Goal: Transaction & Acquisition: Purchase product/service

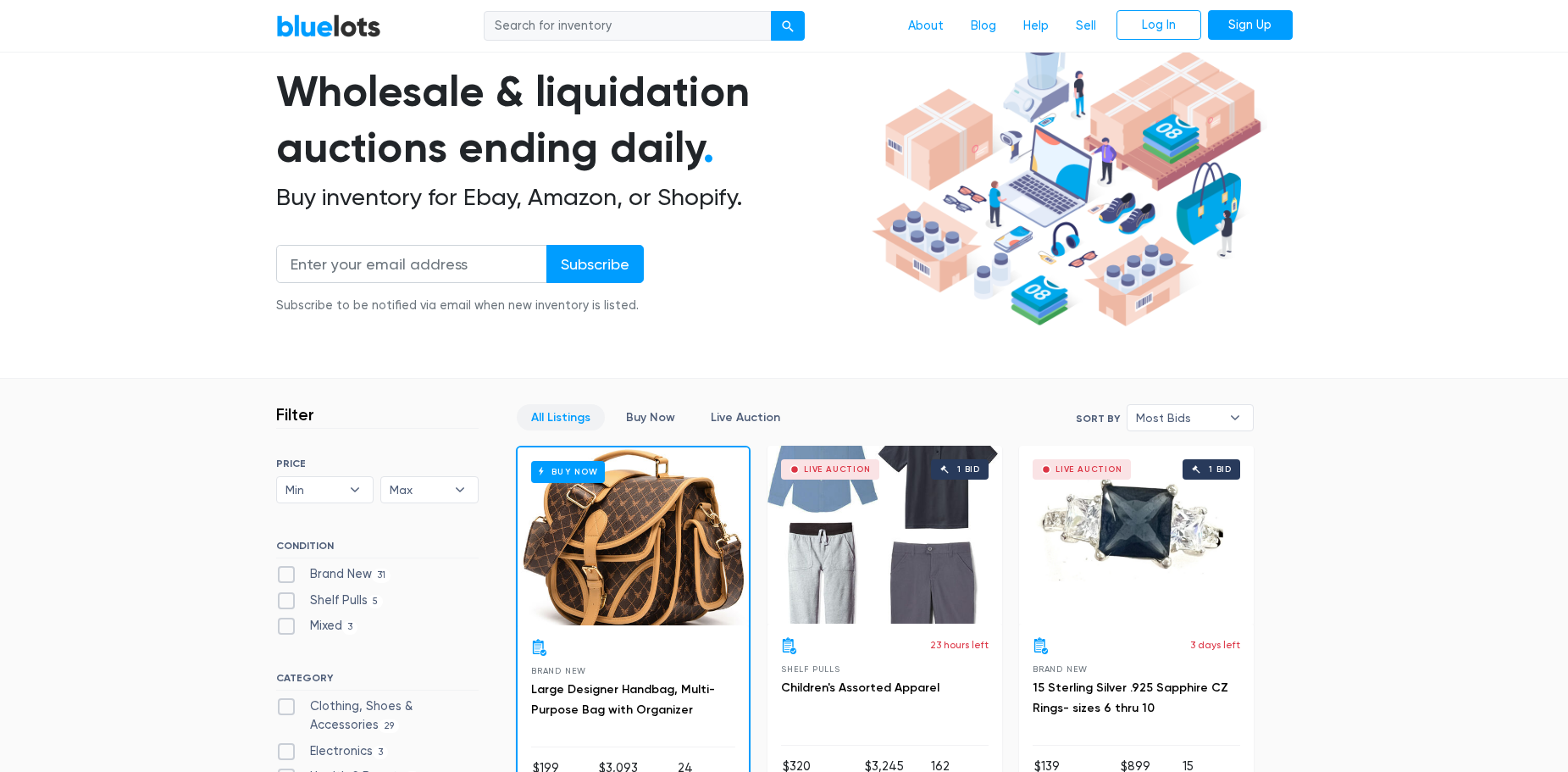
scroll to position [259, 0]
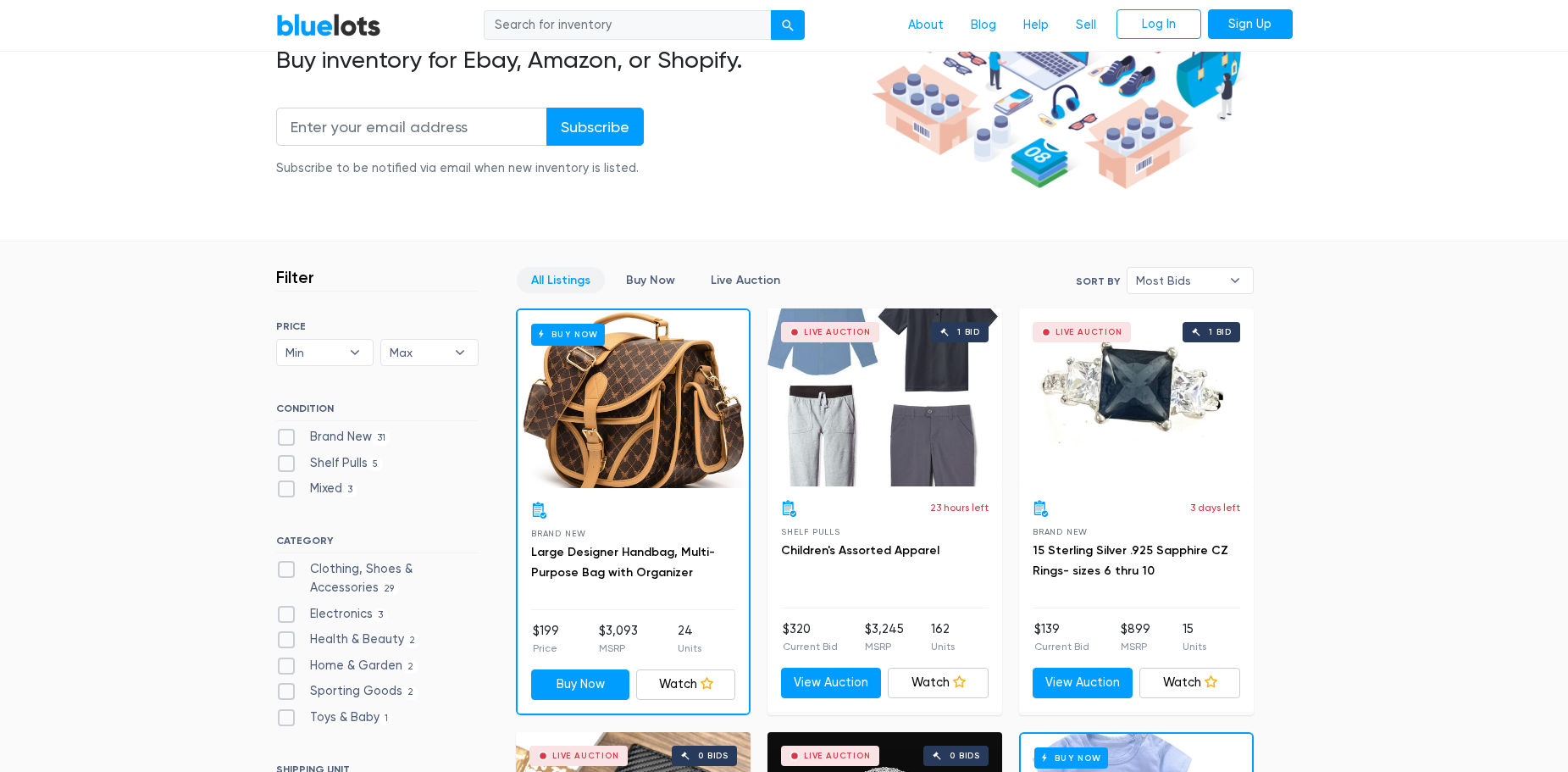
click at [287, 433] on label "Brand New 31" at bounding box center [333, 436] width 115 height 18
click at [287, 433] on New"] "Brand New 31" at bounding box center [281, 433] width 11 height 11
checkbox New"] "true"
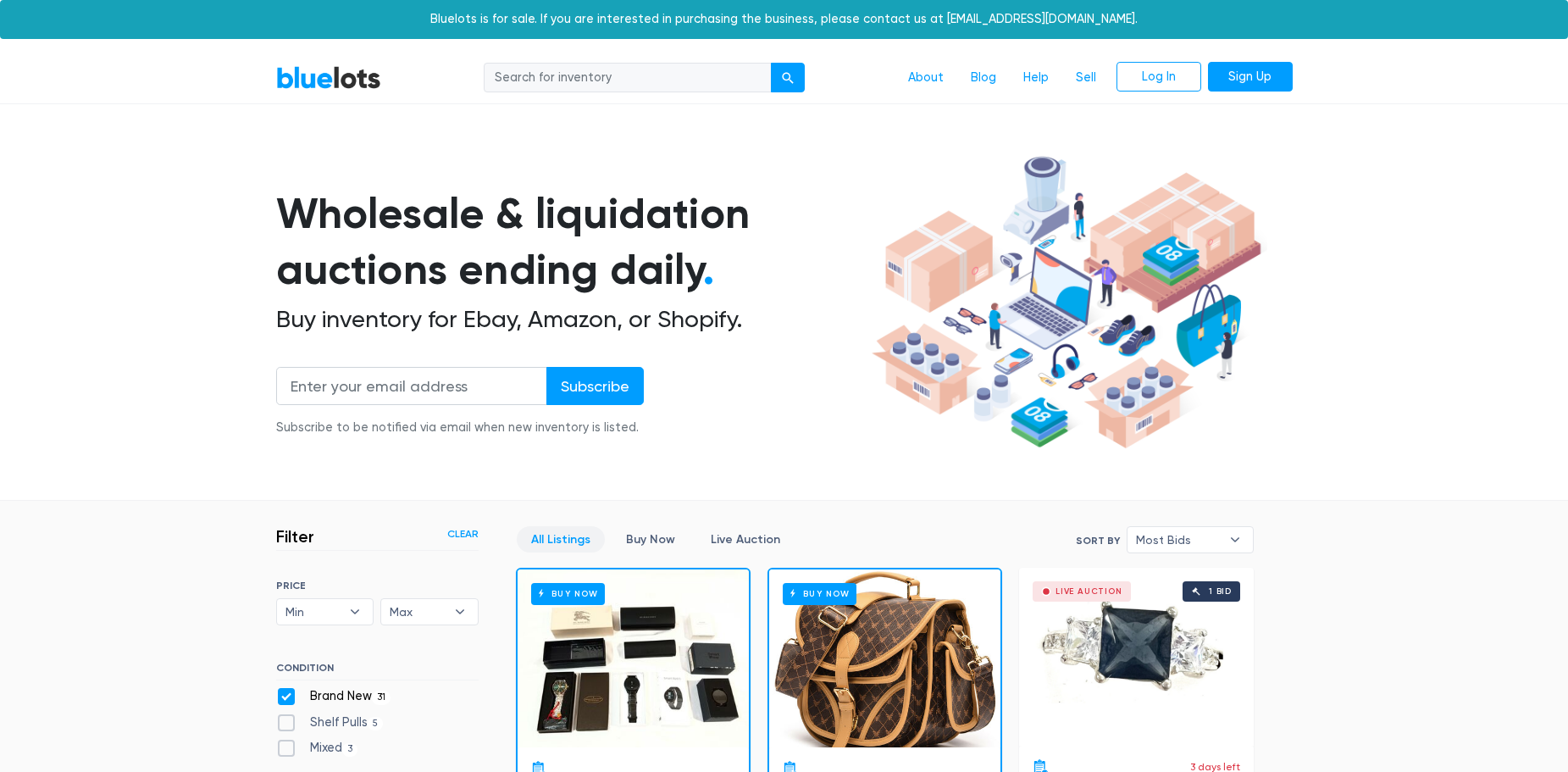
scroll to position [456, 0]
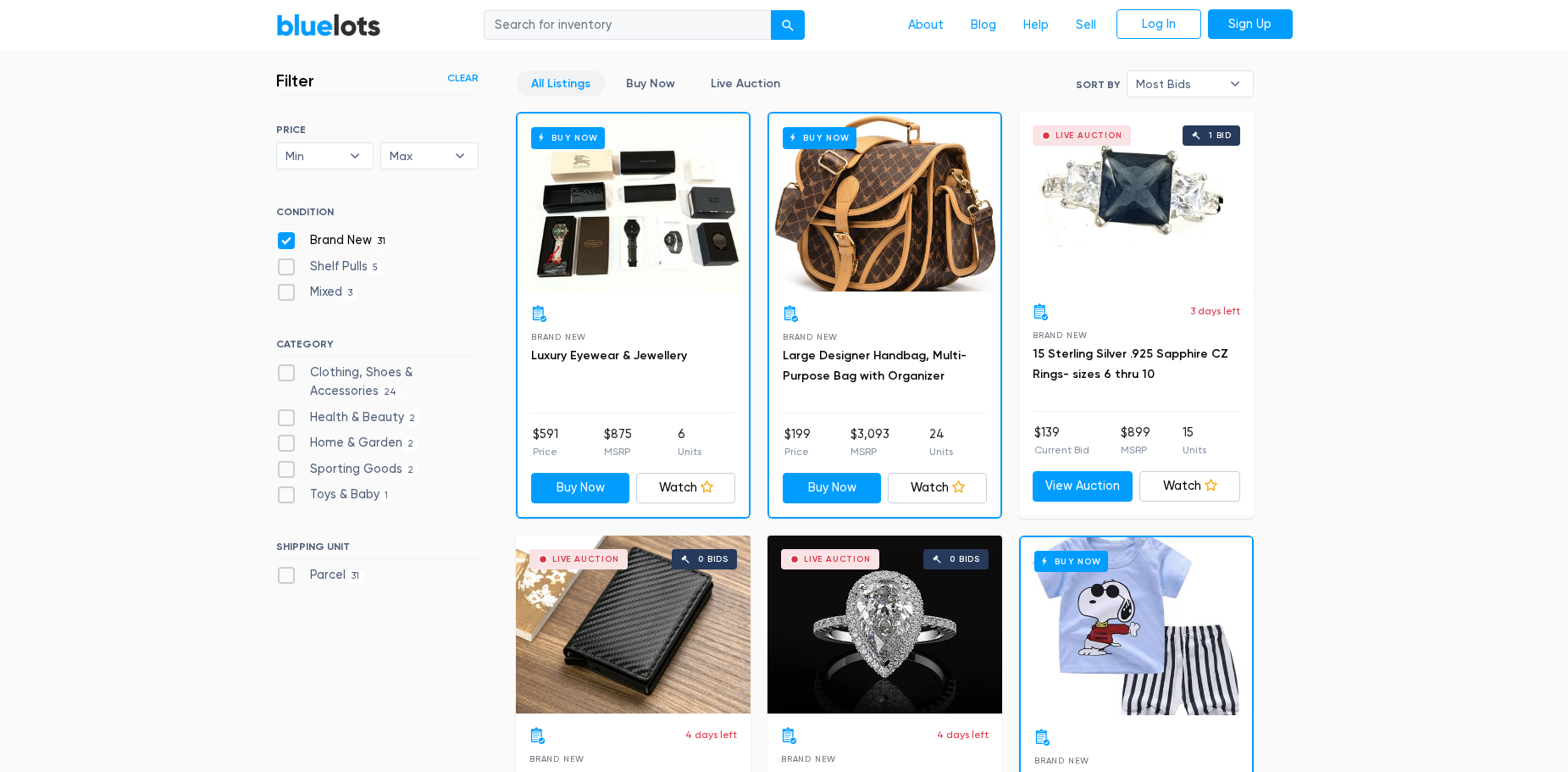
click at [285, 300] on label "Mixed 3" at bounding box center [317, 292] width 82 height 18
click at [285, 294] on input "Mixed 3" at bounding box center [281, 288] width 11 height 11
checkbox input "true"
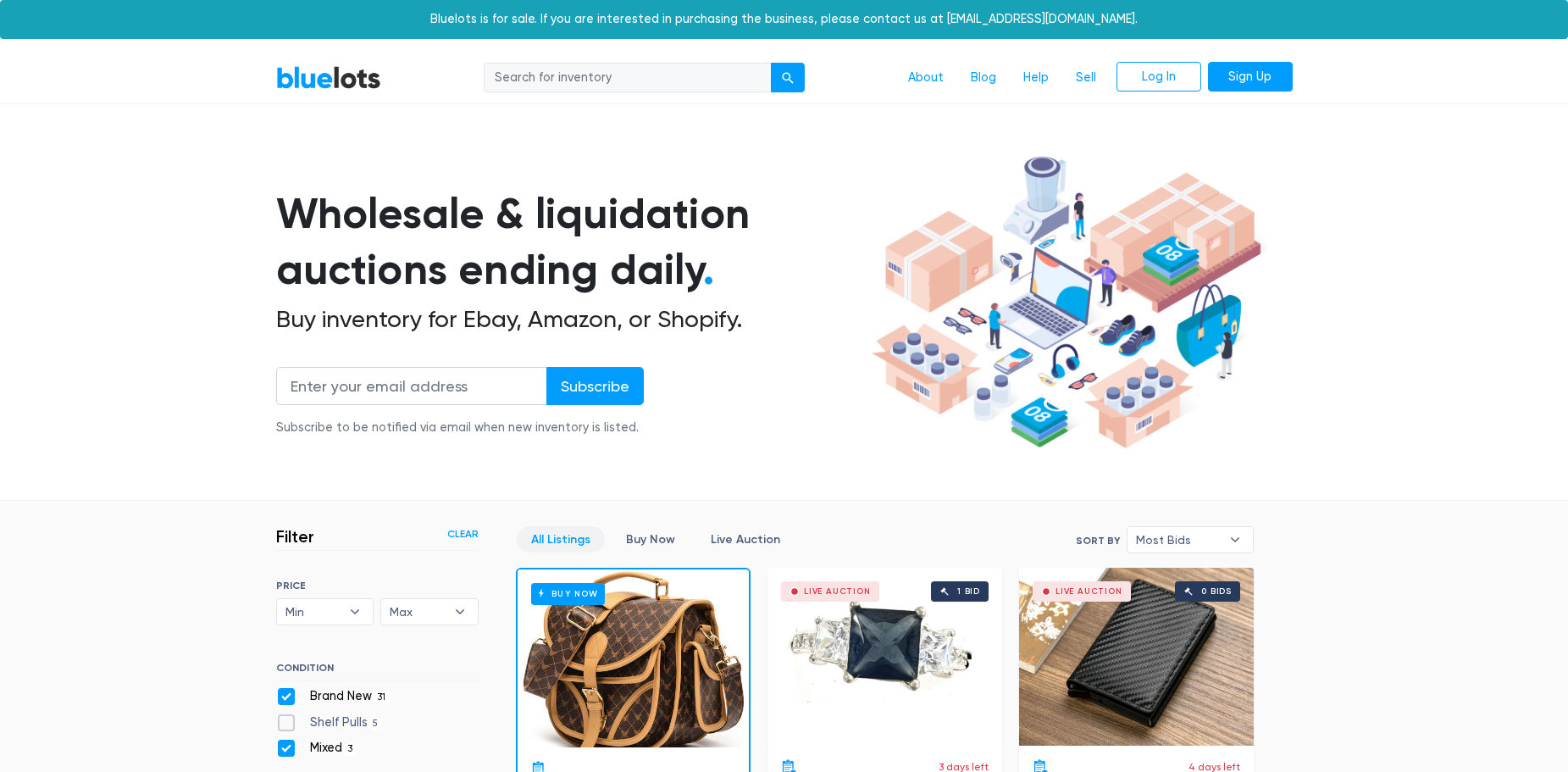
scroll to position [456, 0]
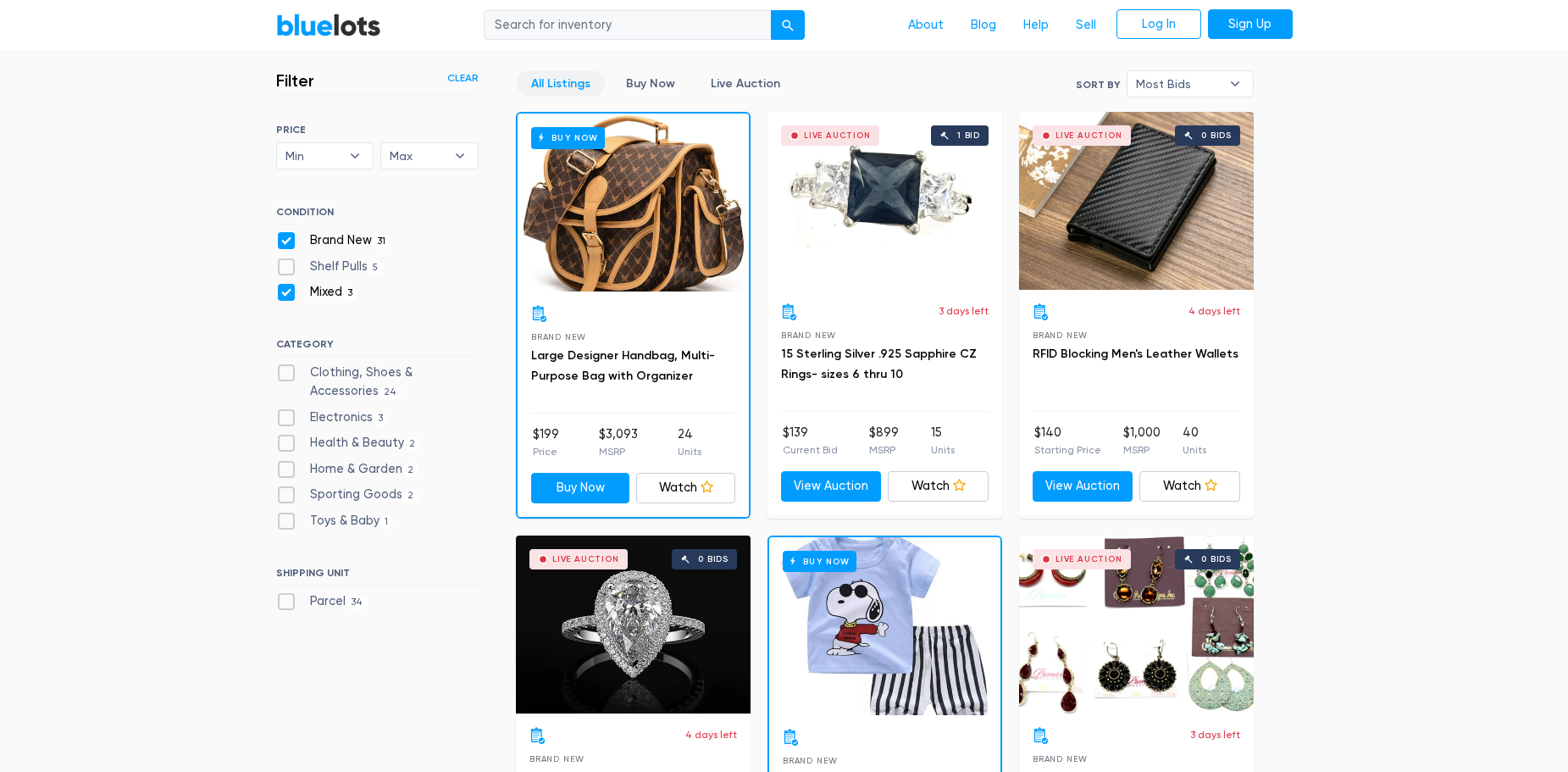
click at [290, 264] on label "Shelf Pulls 5" at bounding box center [330, 266] width 108 height 18
click at [287, 264] on Pulls"] "Shelf Pulls 5" at bounding box center [281, 263] width 11 height 11
checkbox Pulls"] "true"
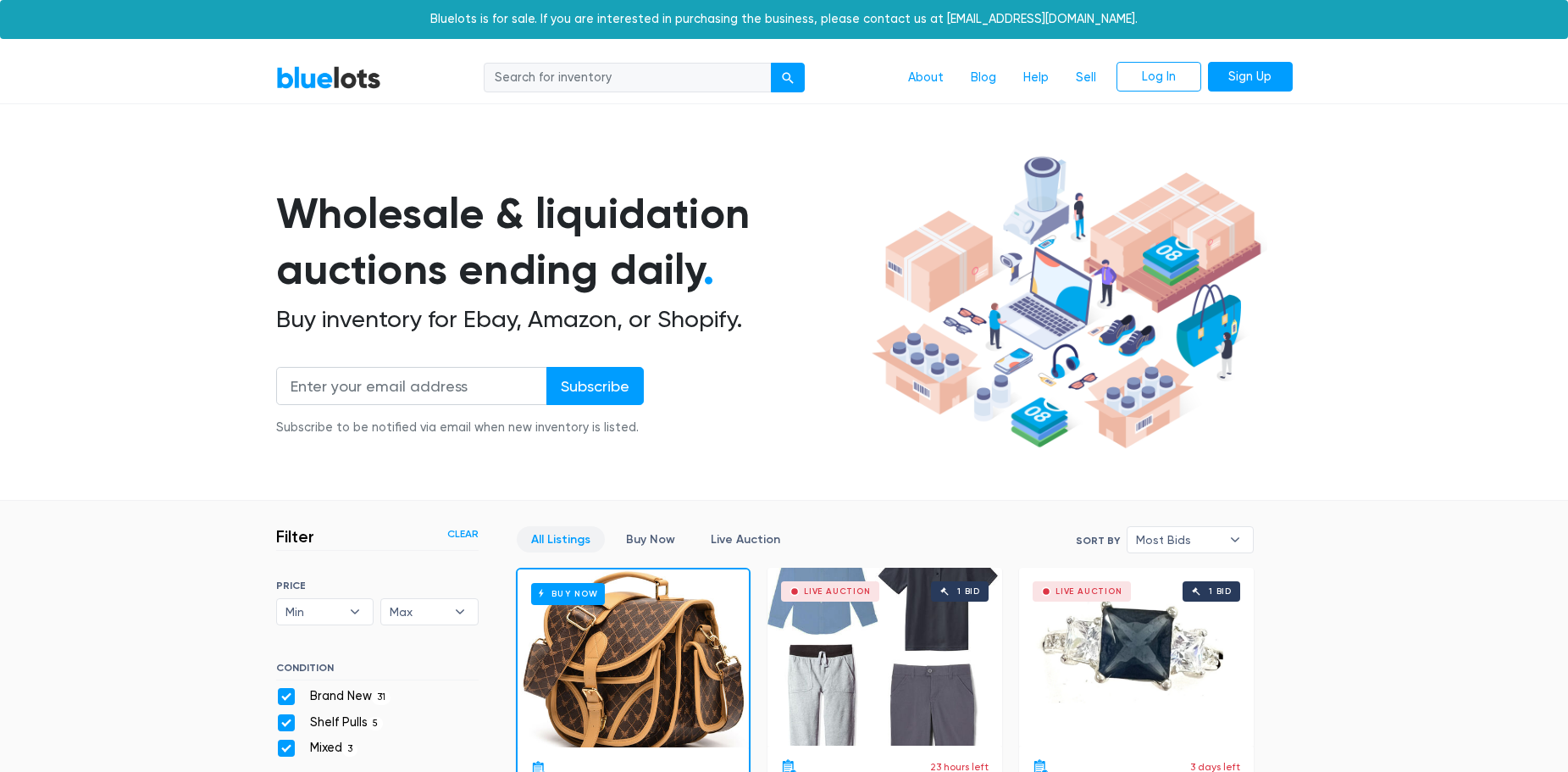
scroll to position [456, 0]
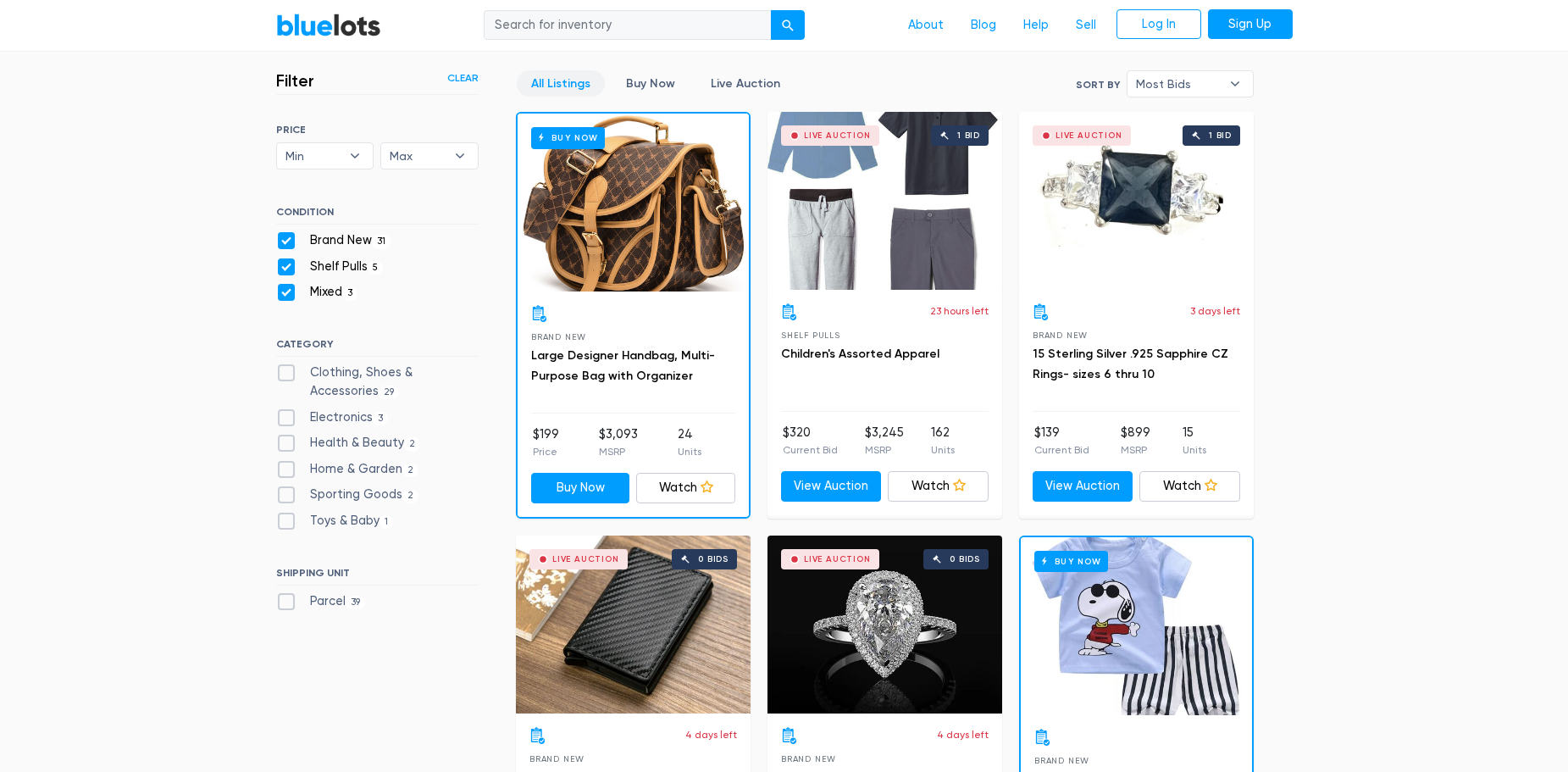
click at [290, 473] on label "Home & Garden 2" at bounding box center [347, 469] width 143 height 18
click at [287, 471] on Garden"] "Home & Garden 2" at bounding box center [281, 465] width 11 height 11
checkbox Garden"] "true"
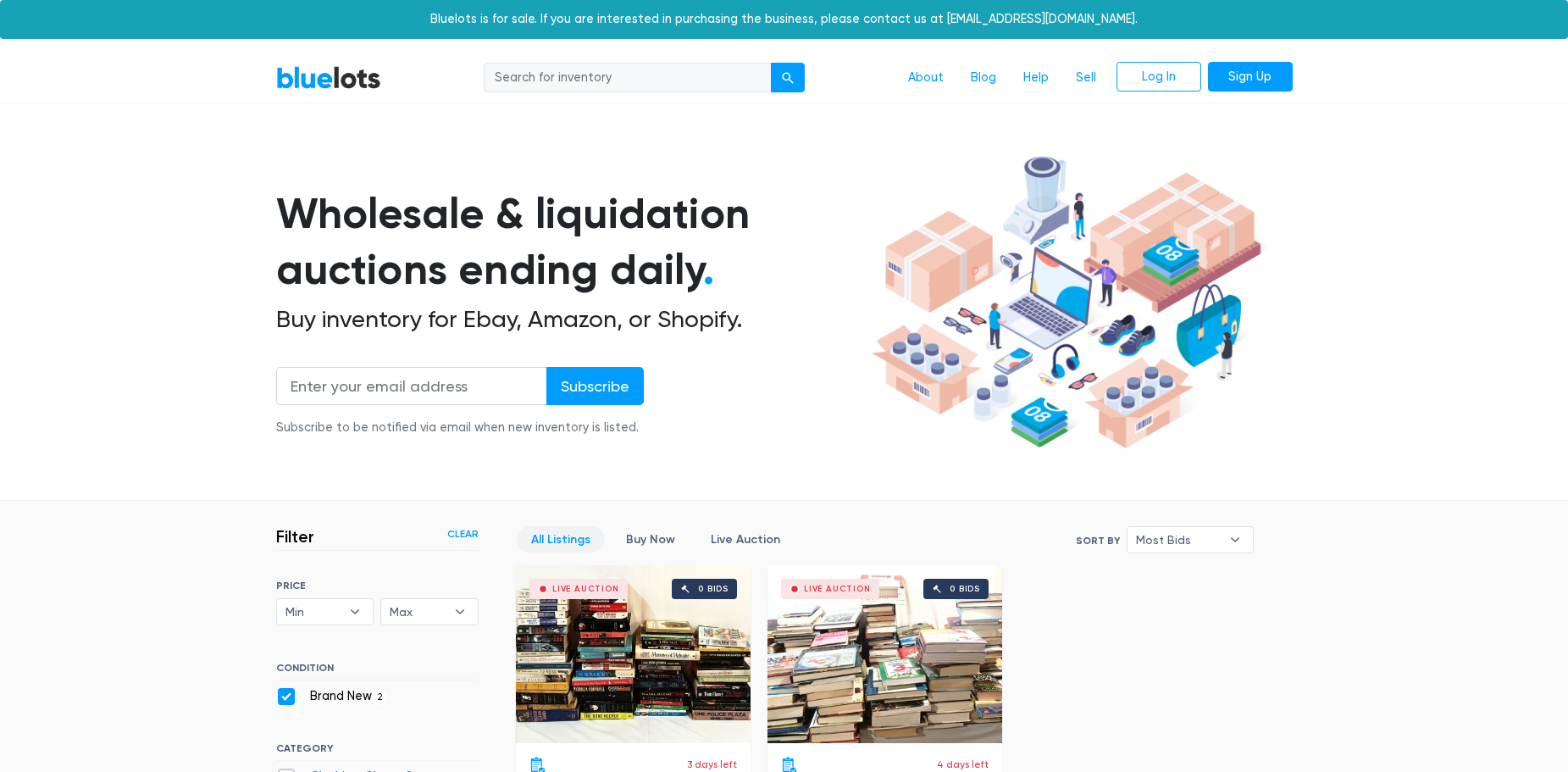
scroll to position [456, 0]
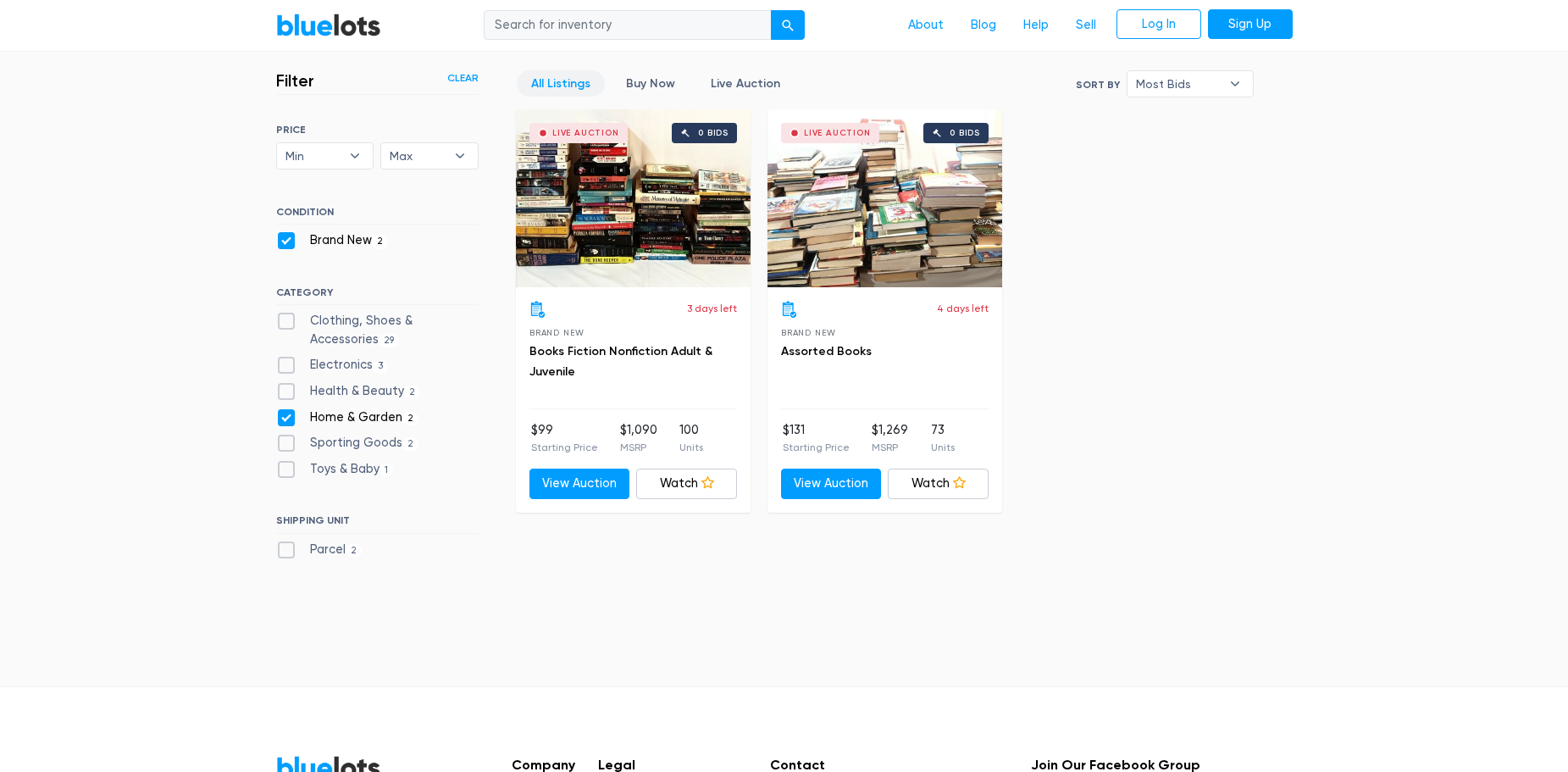
click at [293, 390] on label "Health & Beauty 2" at bounding box center [348, 391] width 145 height 18
click at [287, 390] on Beauty"] "Health & Beauty 2" at bounding box center [281, 387] width 11 height 11
checkbox Beauty"] "true"
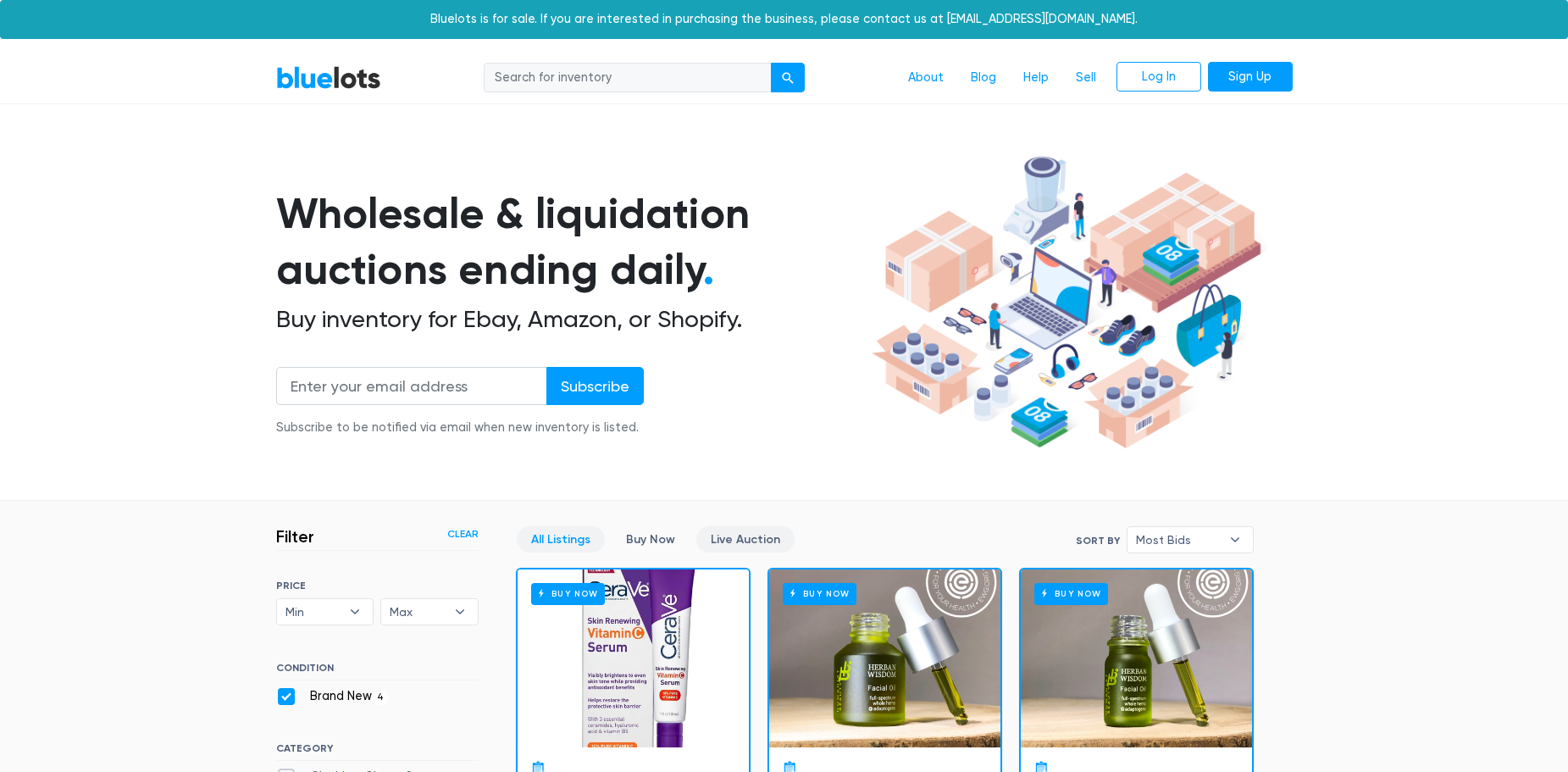
click at [751, 544] on link "Live Auction" at bounding box center [746, 539] width 98 height 26
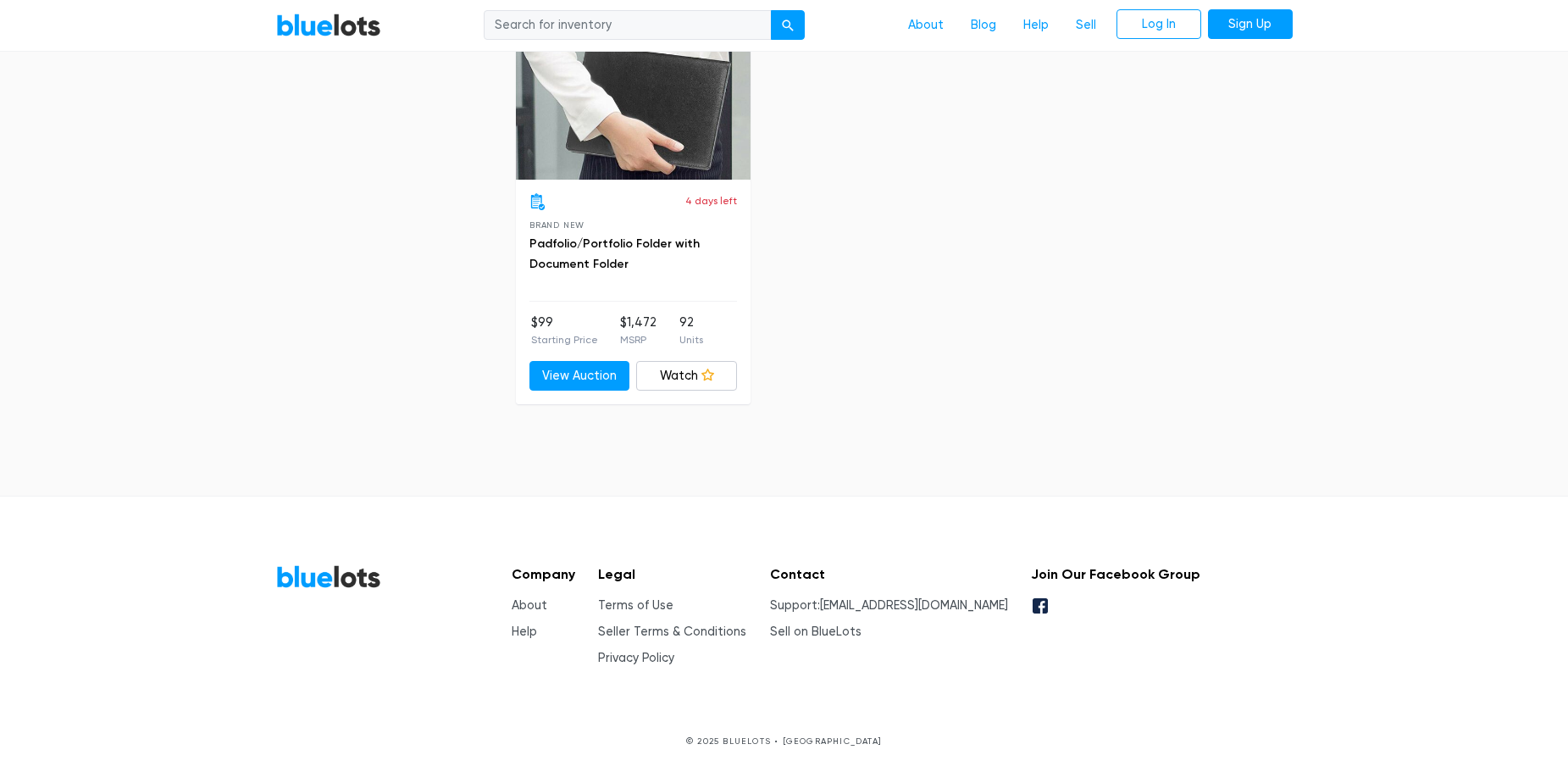
scroll to position [469, 0]
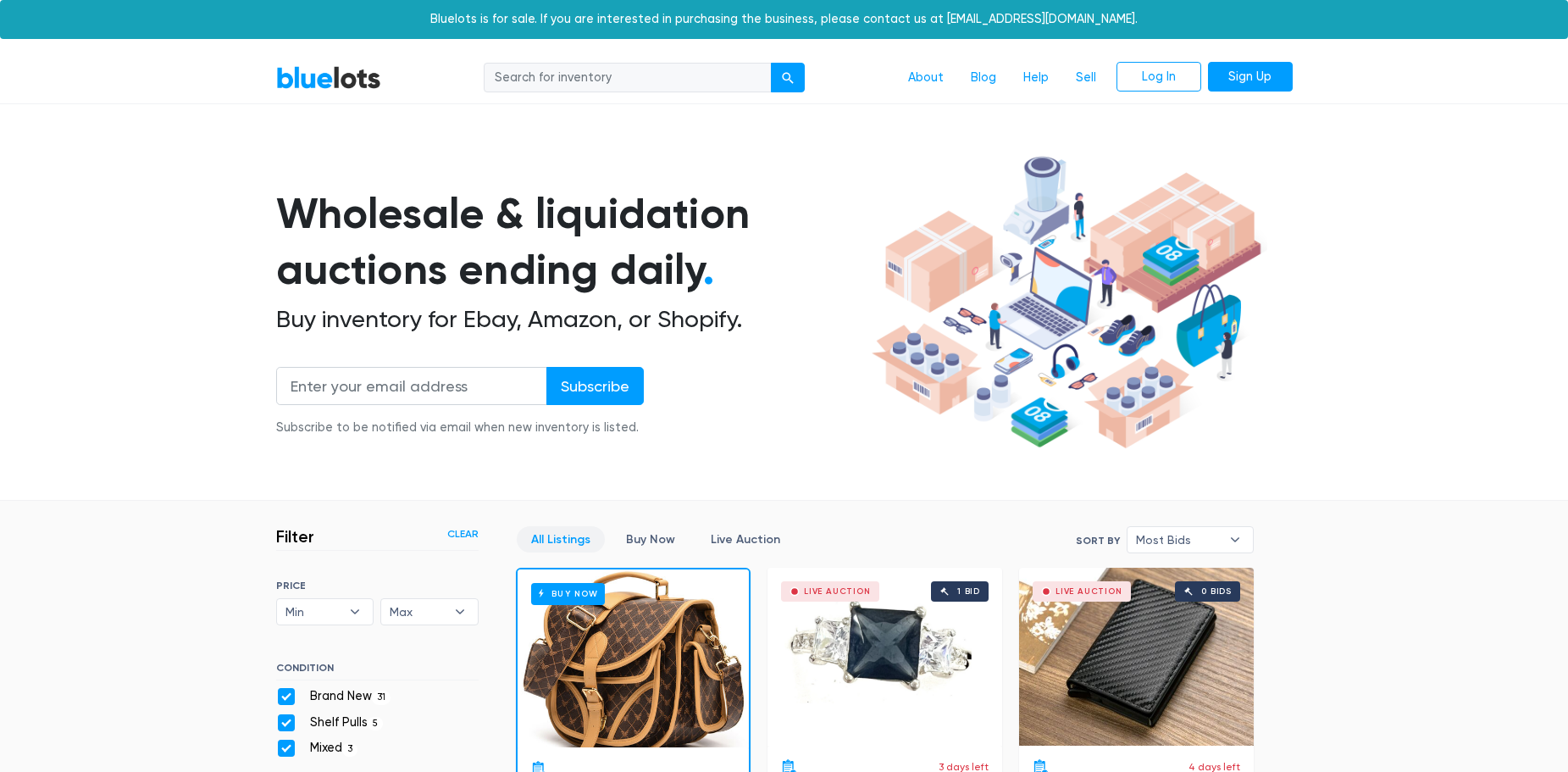
scroll to position [456, 0]
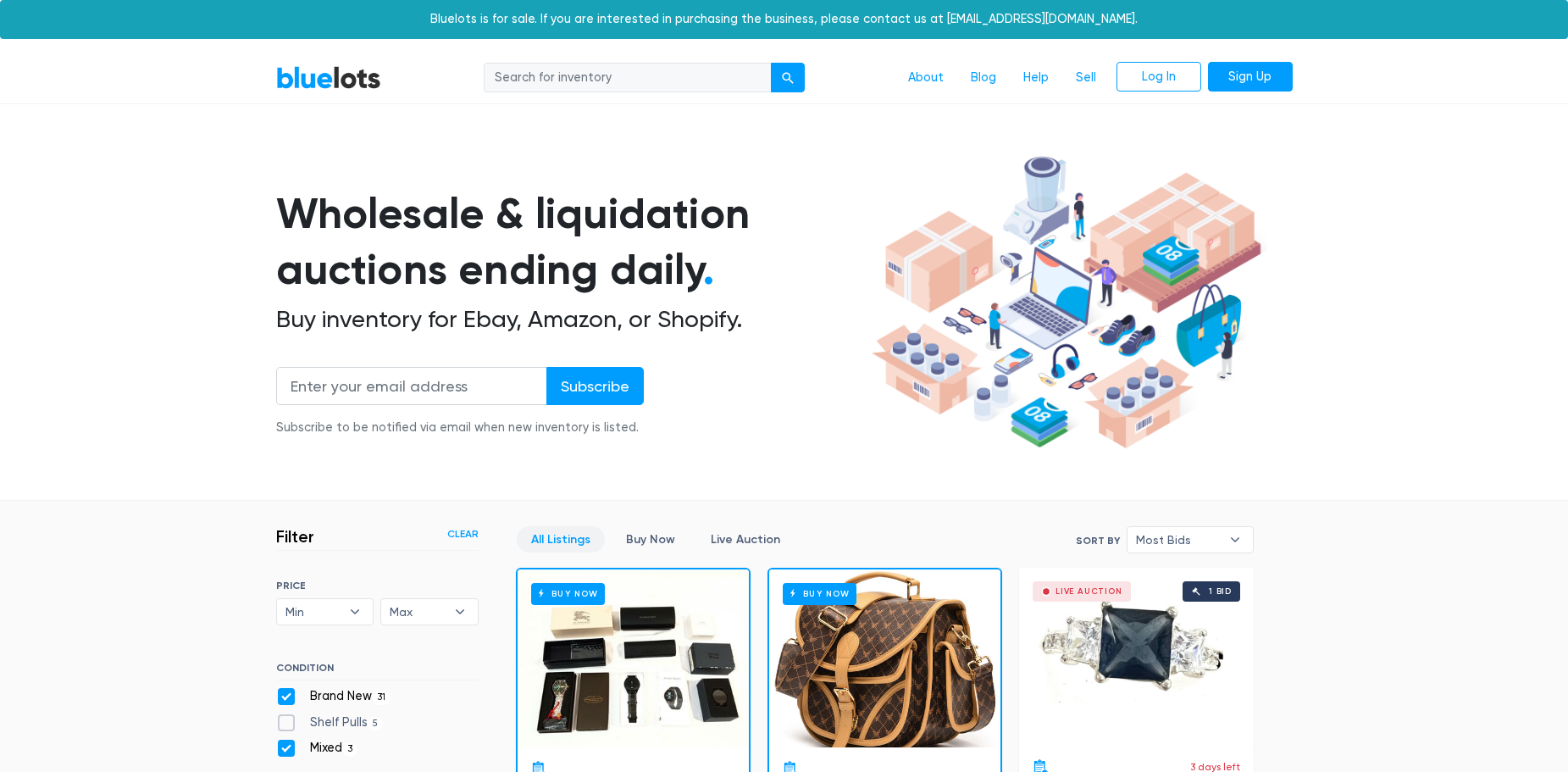
scroll to position [456, 0]
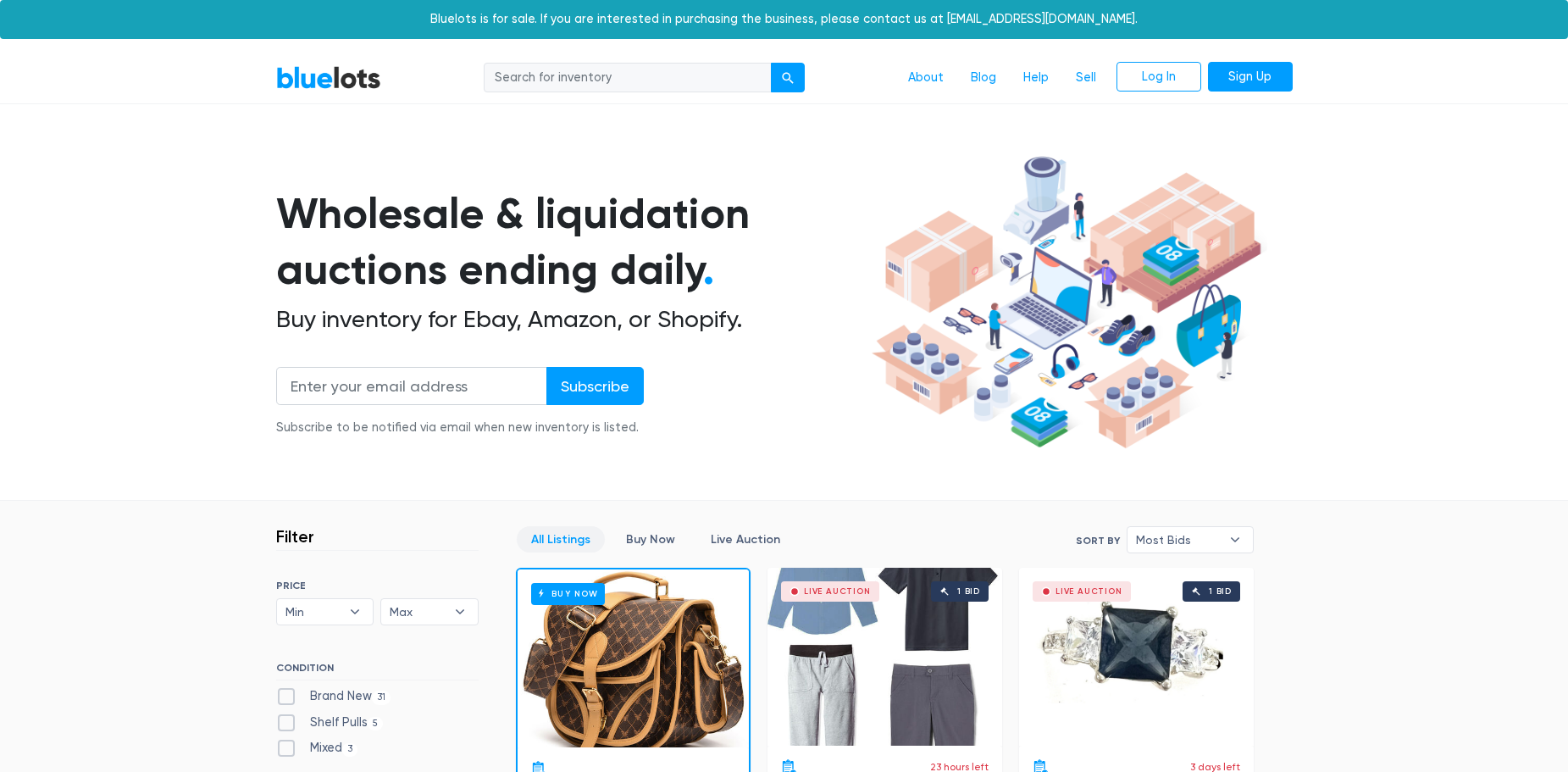
scroll to position [259, 0]
